Goal: Information Seeking & Learning: Learn about a topic

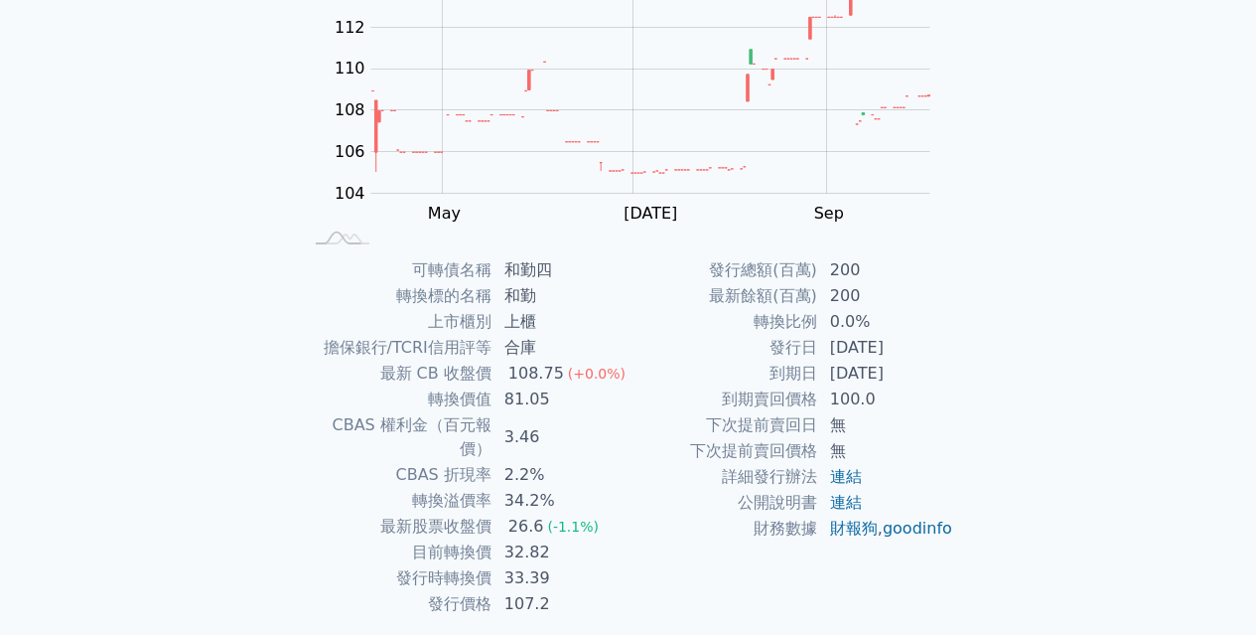
scroll to position [285, 0]
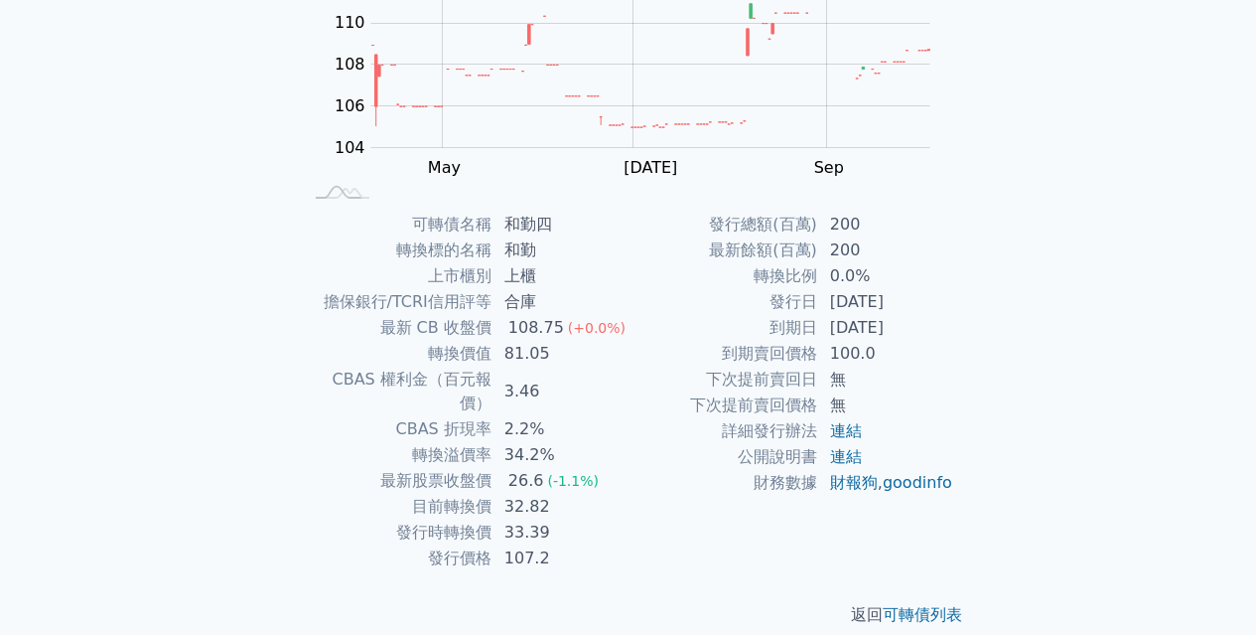
drag, startPoint x: 739, startPoint y: 324, endPoint x: 923, endPoint y: 325, distance: 183.7
click at [923, 325] on tr "到期日 2026-08-30" at bounding box center [792, 328] width 326 height 26
click at [639, 419] on td "詳細發行辦法" at bounding box center [724, 431] width 190 height 26
drag, startPoint x: 559, startPoint y: 487, endPoint x: 415, endPoint y: 484, distance: 144.0
click at [415, 494] on tr "目前轉換價 32.82" at bounding box center [466, 507] width 326 height 26
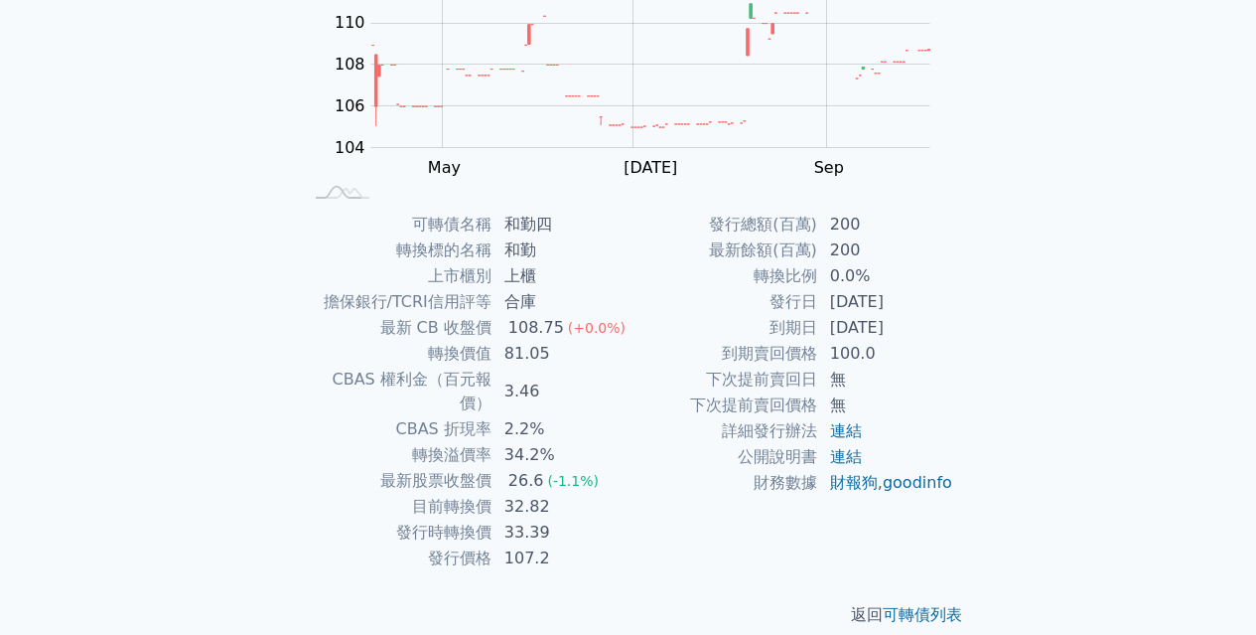
click at [464, 327] on td "最新 CB 收盤價" at bounding box center [398, 328] width 190 height 26
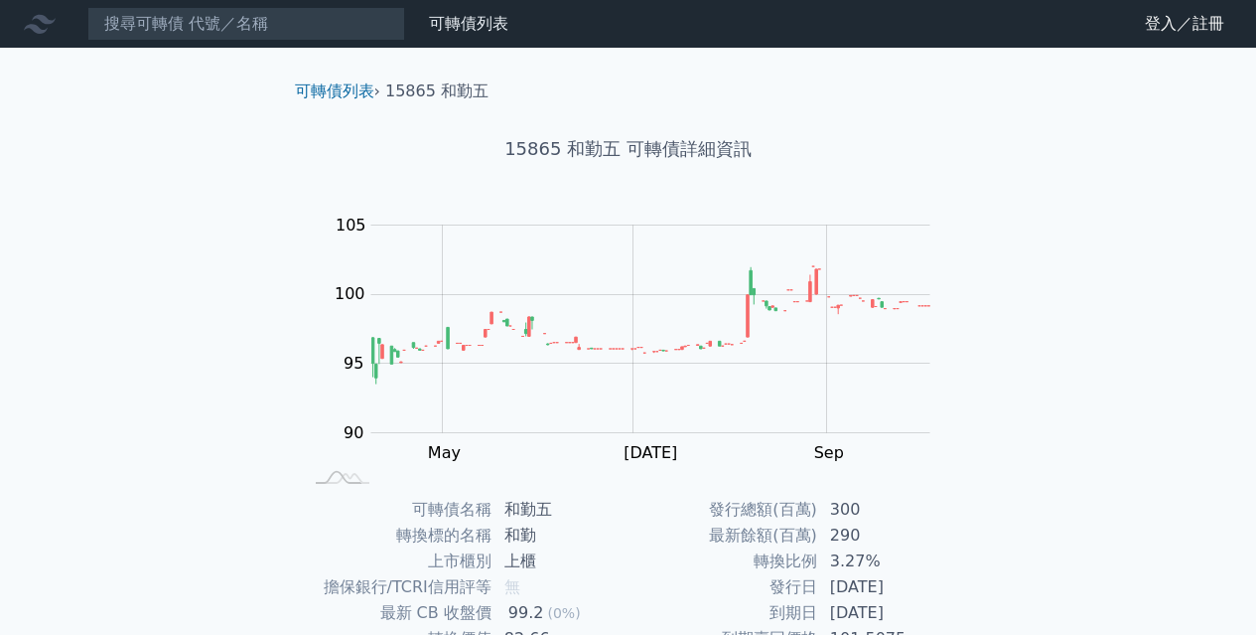
scroll to position [285, 0]
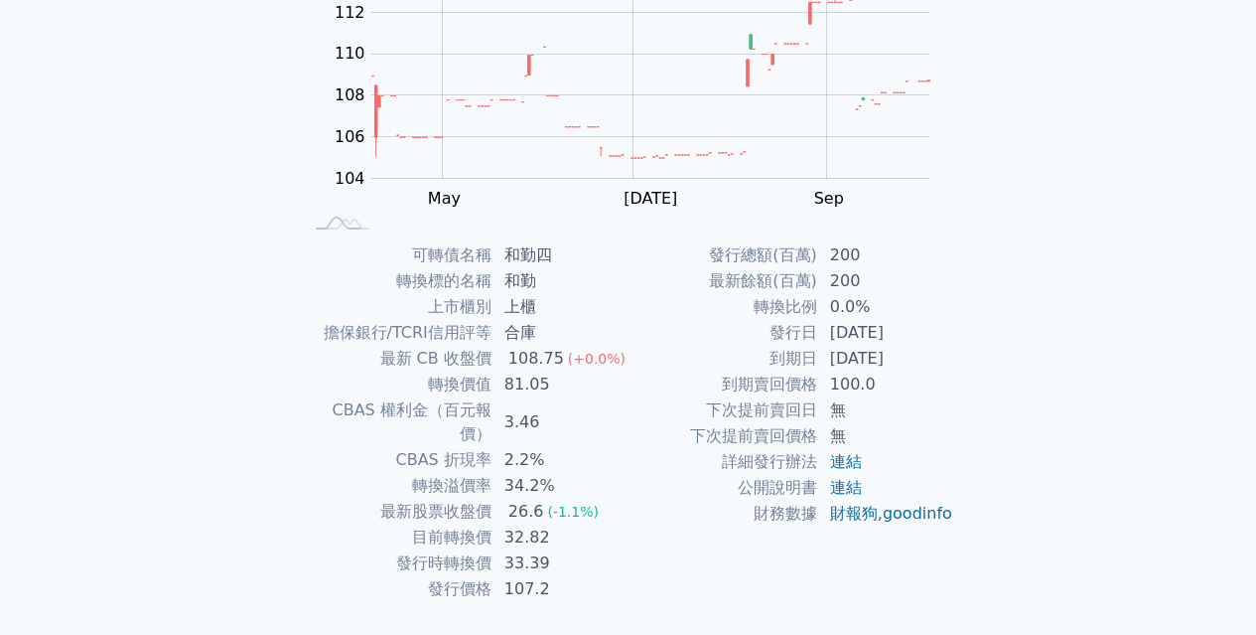
scroll to position [285, 0]
